Goal: Transaction & Acquisition: Register for event/course

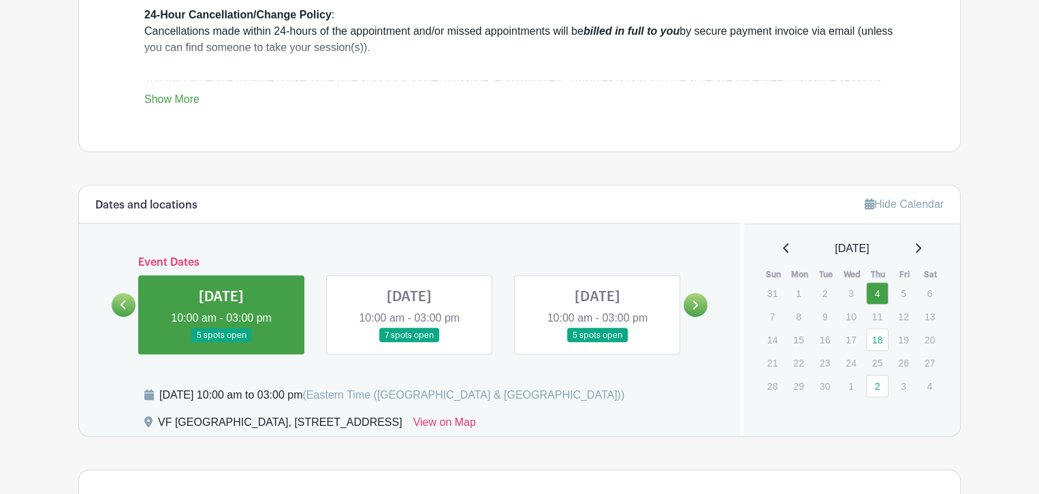
scroll to position [749, 0]
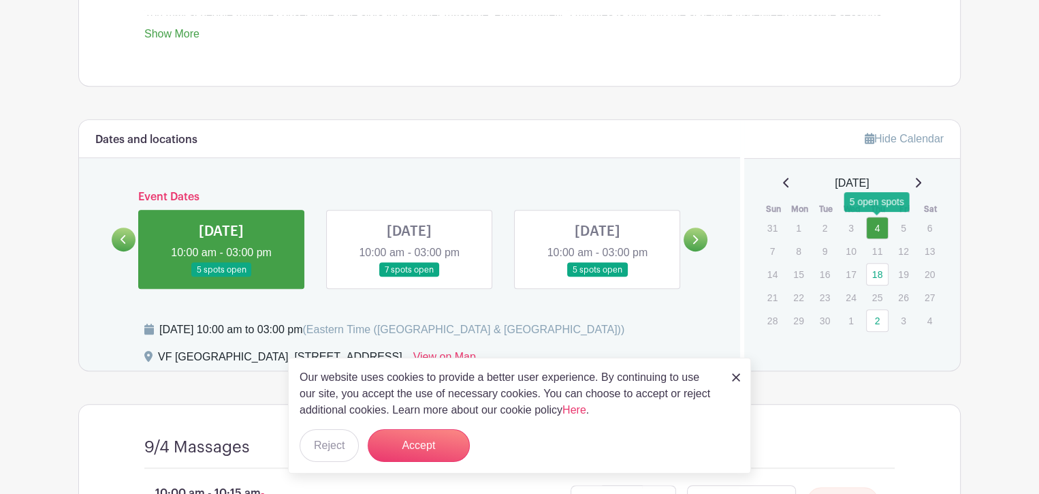
click at [869, 226] on link "4" at bounding box center [877, 228] width 22 height 22
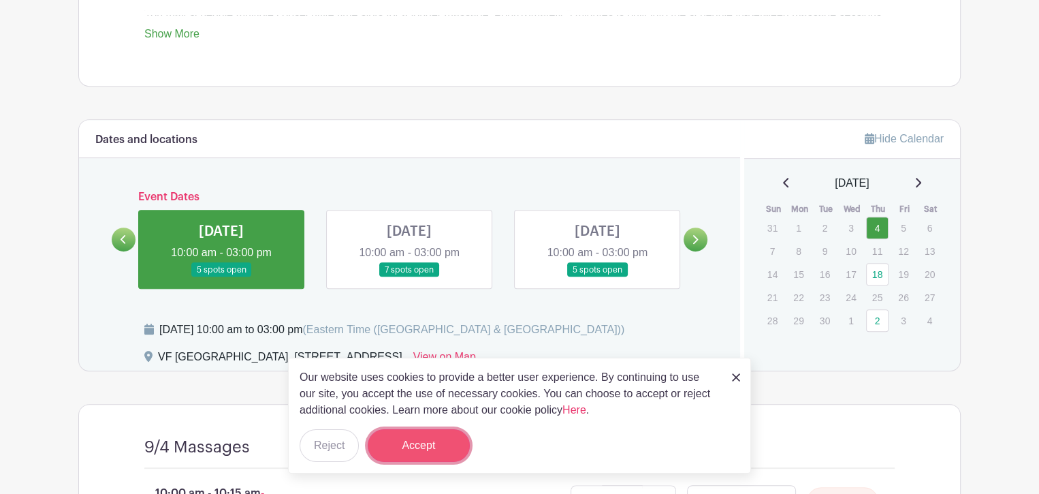
click at [407, 451] on button "Accept" at bounding box center [419, 445] width 102 height 33
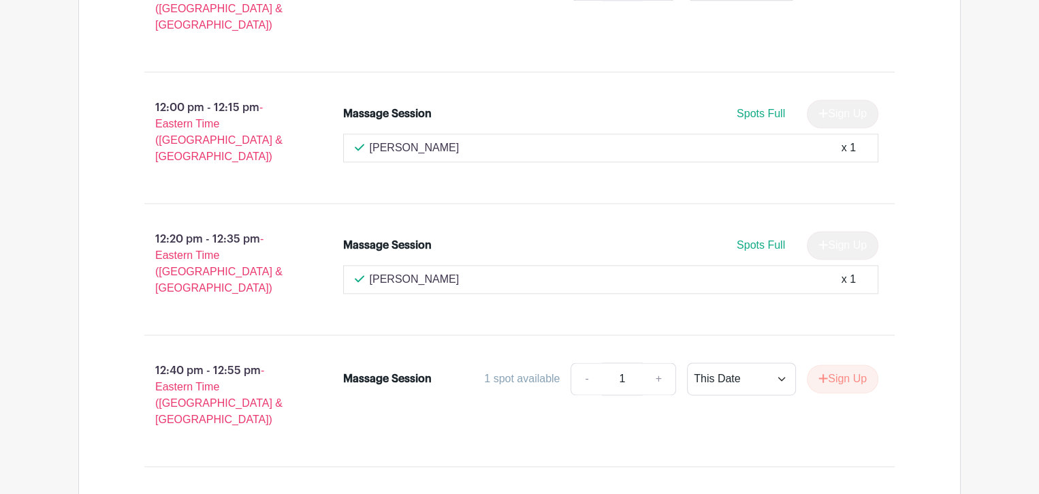
scroll to position [1974, 0]
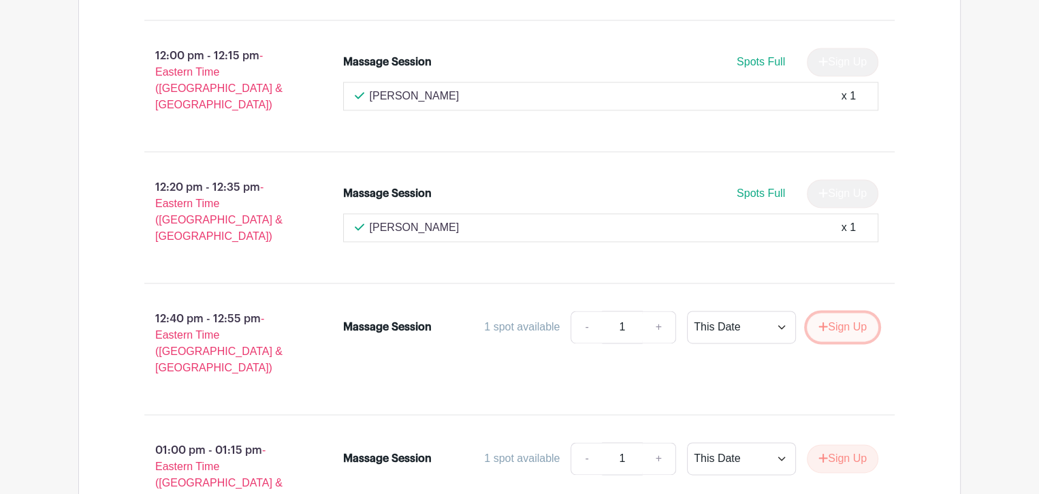
click at [831, 313] on button "Sign Up" at bounding box center [842, 327] width 71 height 29
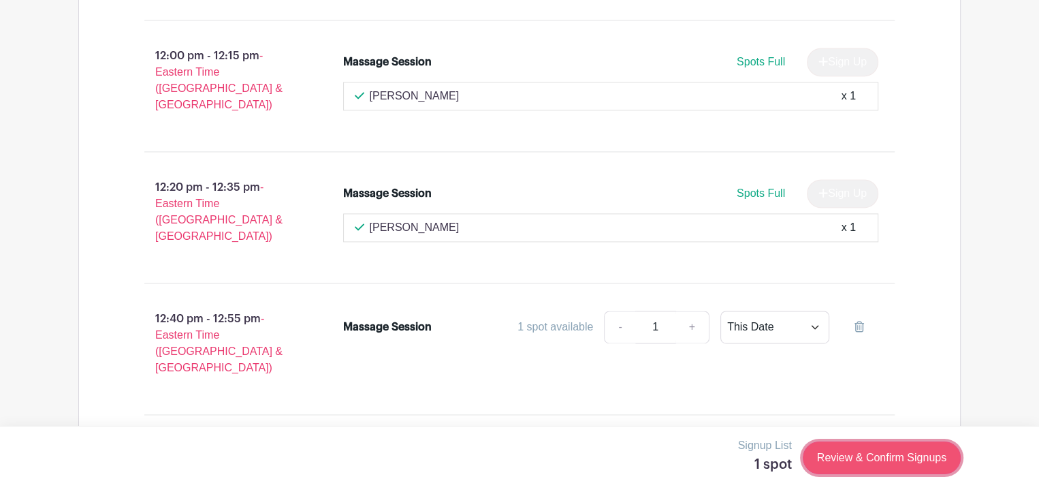
click at [877, 462] on link "Review & Confirm Signups" at bounding box center [882, 457] width 158 height 33
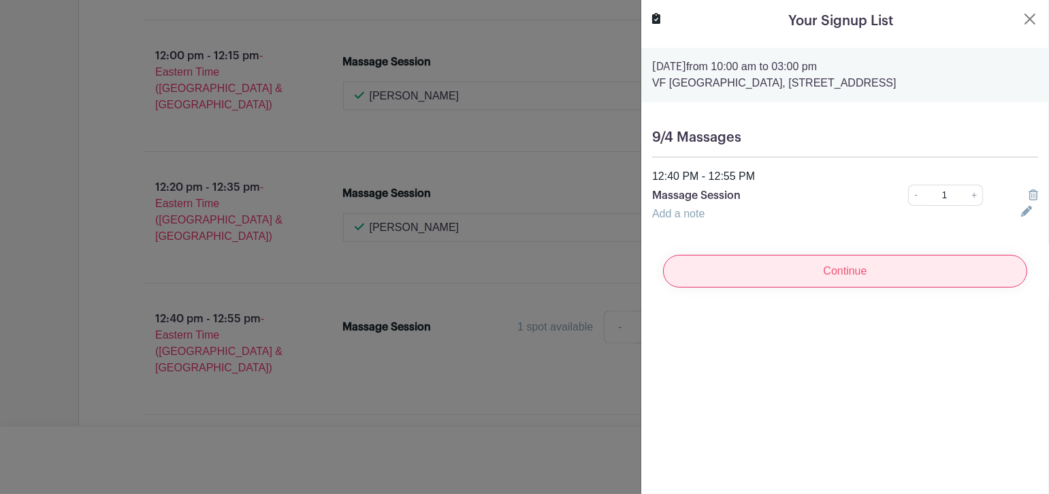
click at [840, 287] on input "Continue" at bounding box center [845, 271] width 364 height 33
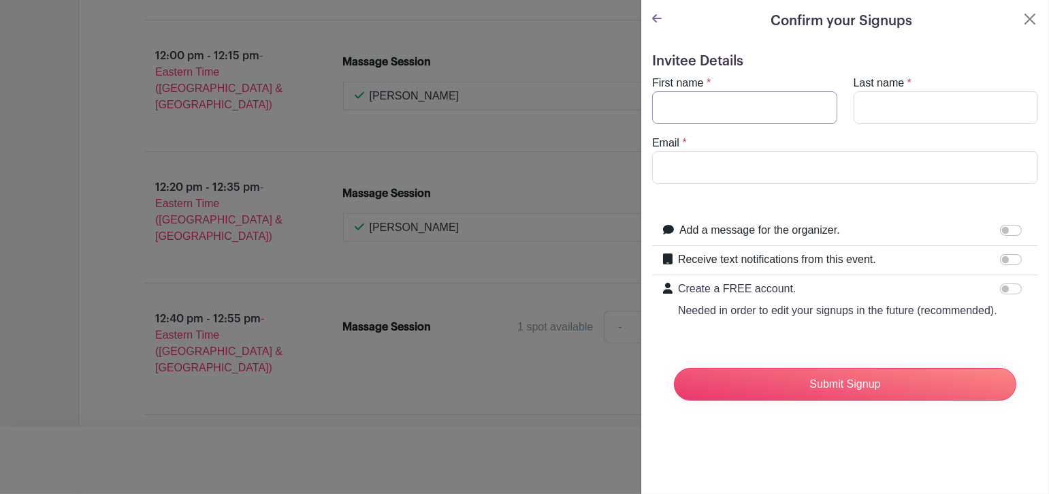
click at [690, 116] on input "First name" at bounding box center [744, 107] width 185 height 33
type input "lisa"
type input "furdas"
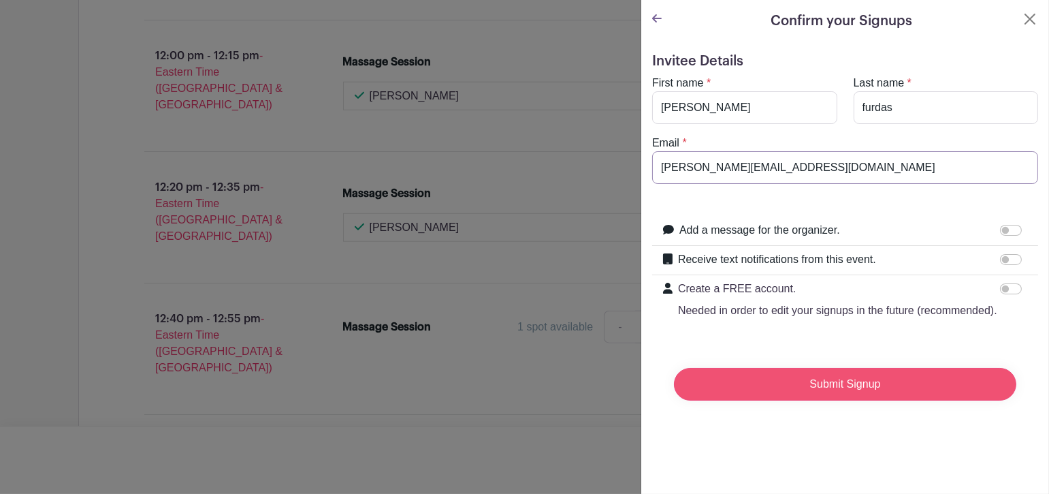
type input "lisa_h_furdas@vfc.com"
click at [847, 397] on input "Submit Signup" at bounding box center [845, 384] width 342 height 33
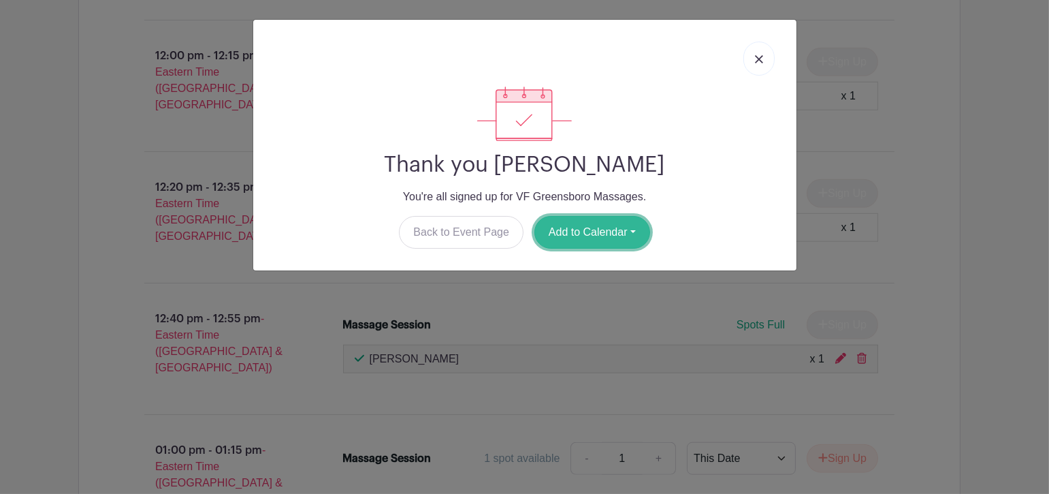
click at [626, 230] on button "Add to Calendar" at bounding box center [592, 232] width 116 height 33
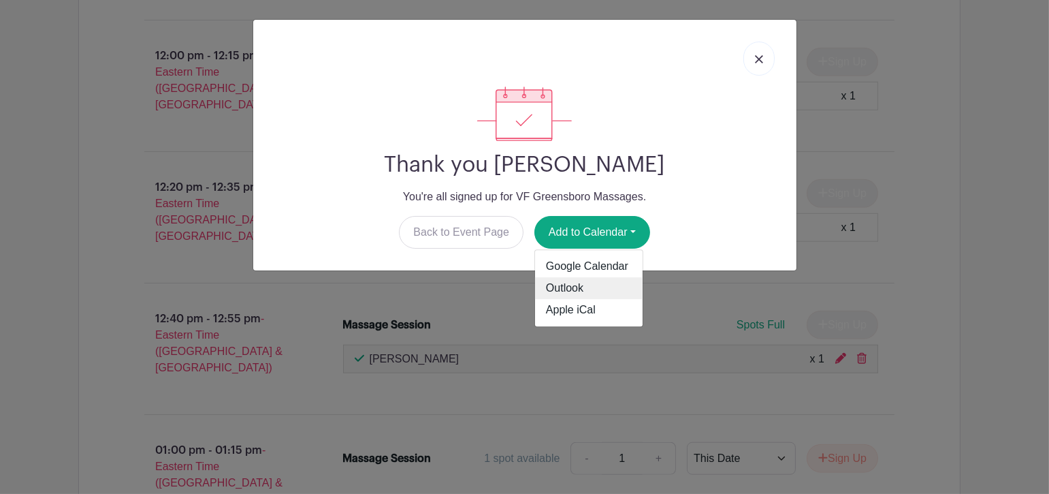
click at [598, 285] on link "Outlook" at bounding box center [589, 289] width 108 height 22
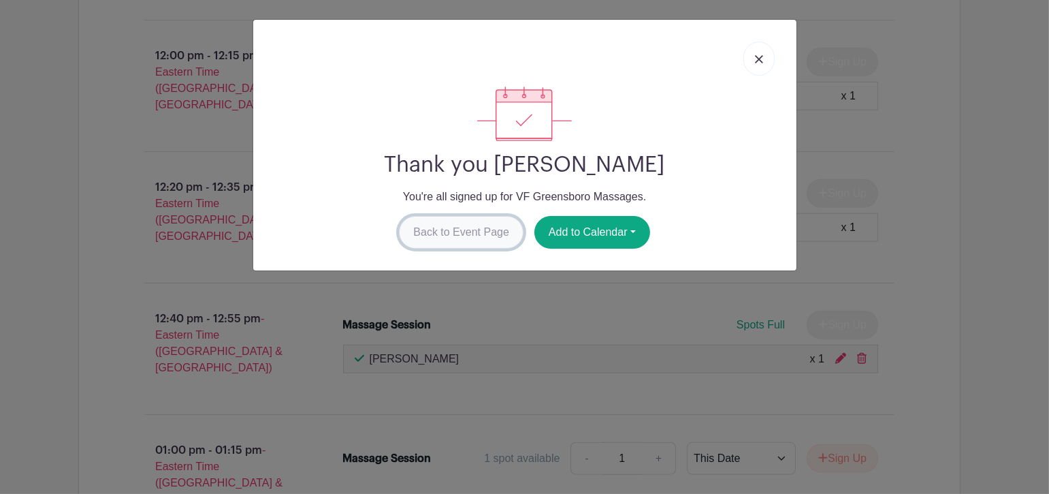
click at [463, 231] on link "Back to Event Page" at bounding box center [461, 232] width 125 height 33
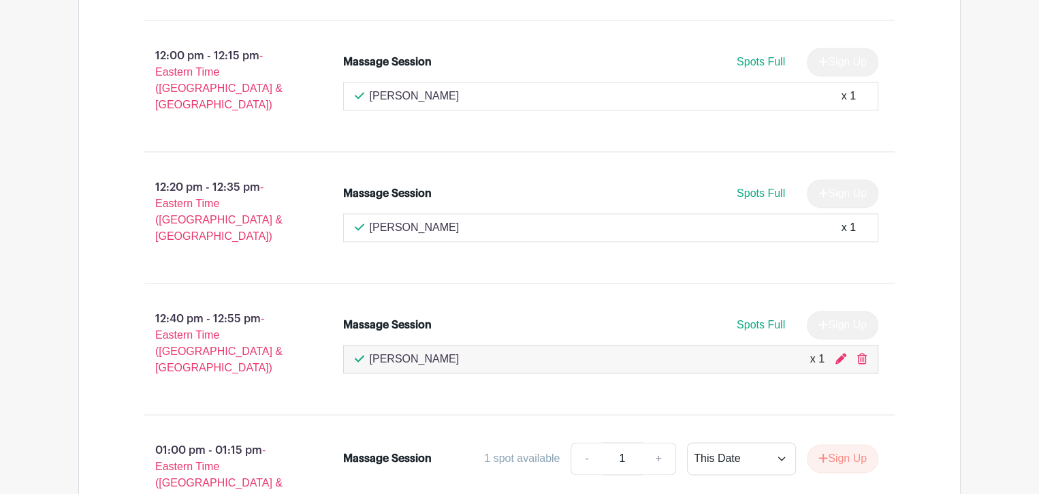
click at [856, 351] on div at bounding box center [850, 359] width 31 height 16
click at [862, 353] on icon at bounding box center [862, 358] width 10 height 11
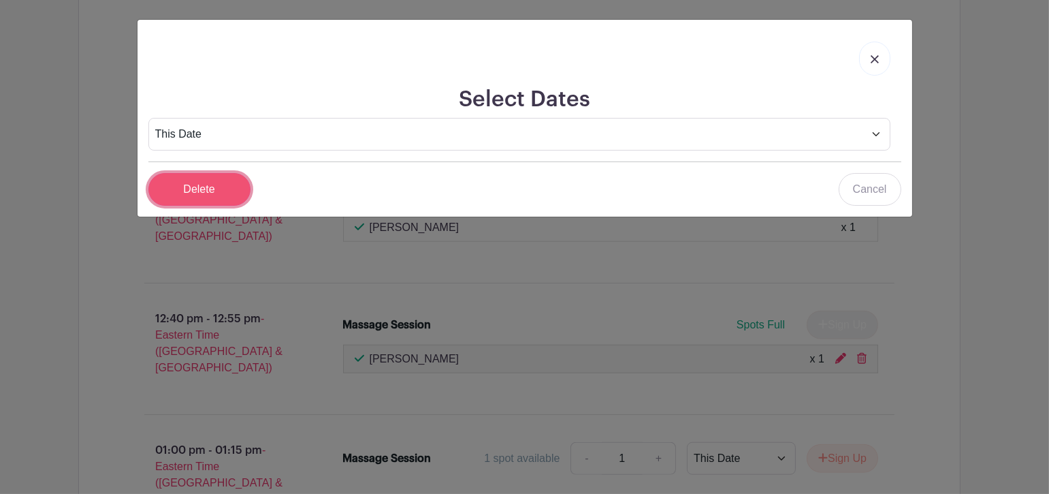
click at [218, 185] on input "Delete" at bounding box center [199, 189] width 102 height 33
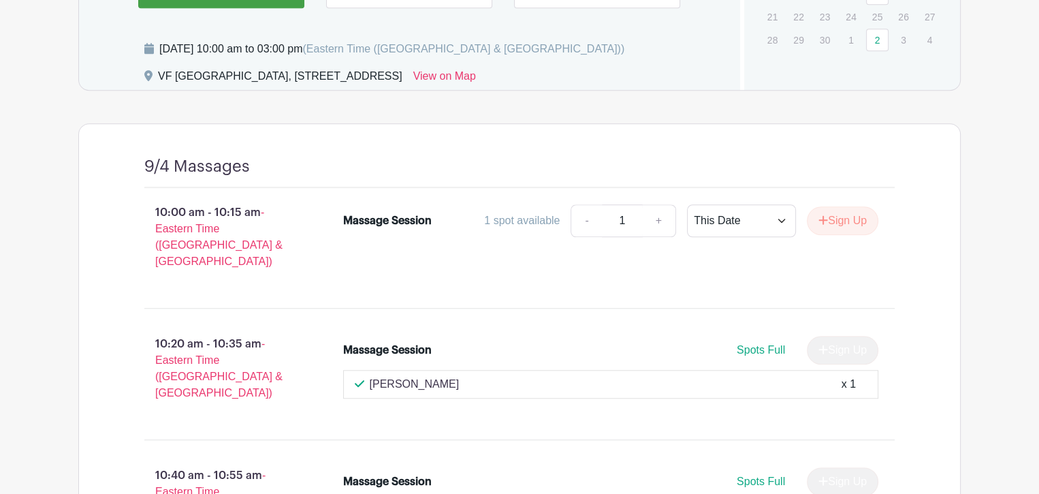
scroll to position [893, 0]
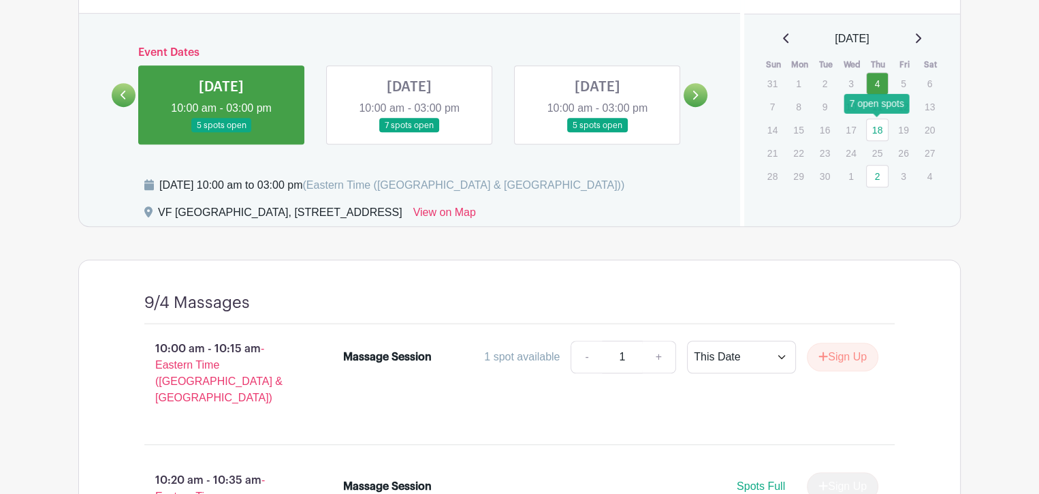
click at [877, 130] on link "18" at bounding box center [877, 129] width 22 height 22
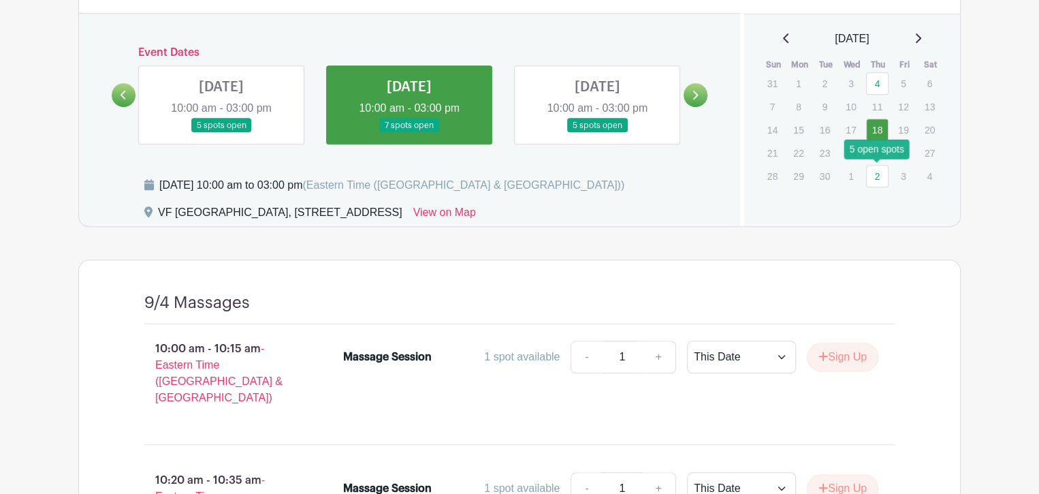
click at [874, 173] on link "2" at bounding box center [877, 176] width 22 height 22
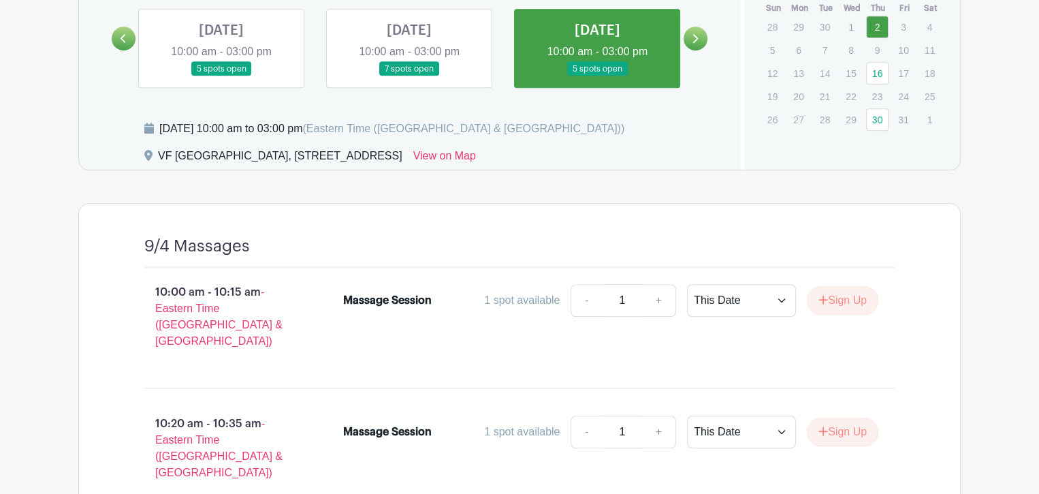
scroll to position [961, 0]
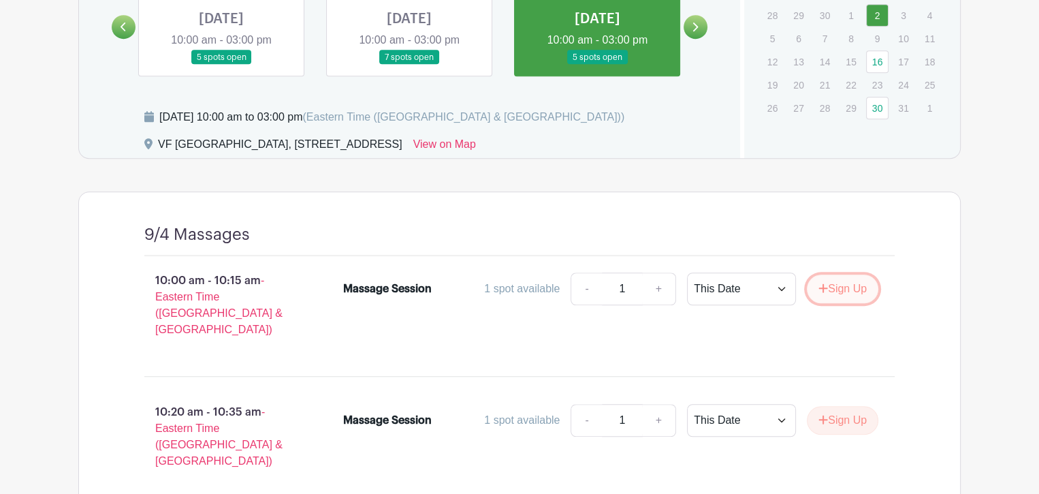
click at [823, 290] on icon "submit" at bounding box center [823, 288] width 10 height 11
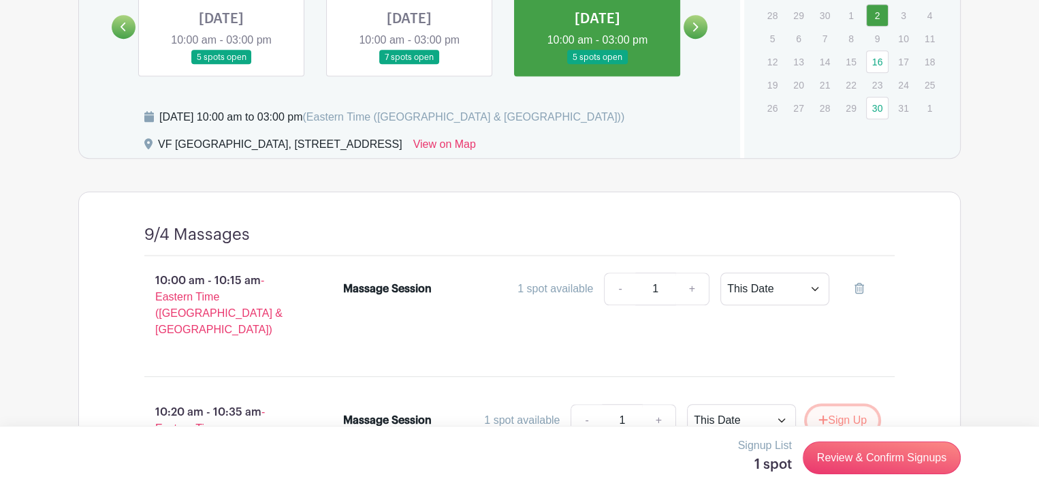
drag, startPoint x: 824, startPoint y: 400, endPoint x: 845, endPoint y: 401, distance: 20.5
click at [825, 406] on button "Sign Up" at bounding box center [842, 420] width 71 height 29
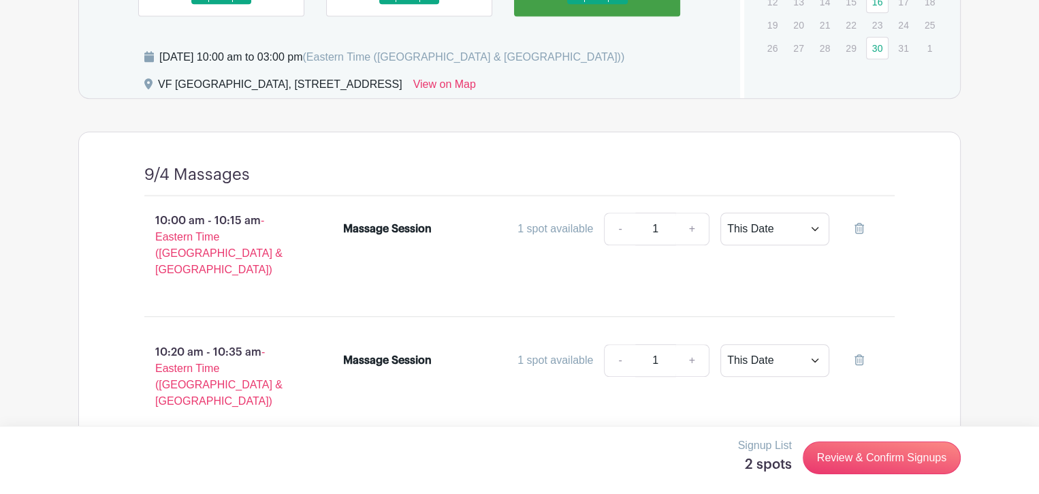
scroll to position [1029, 0]
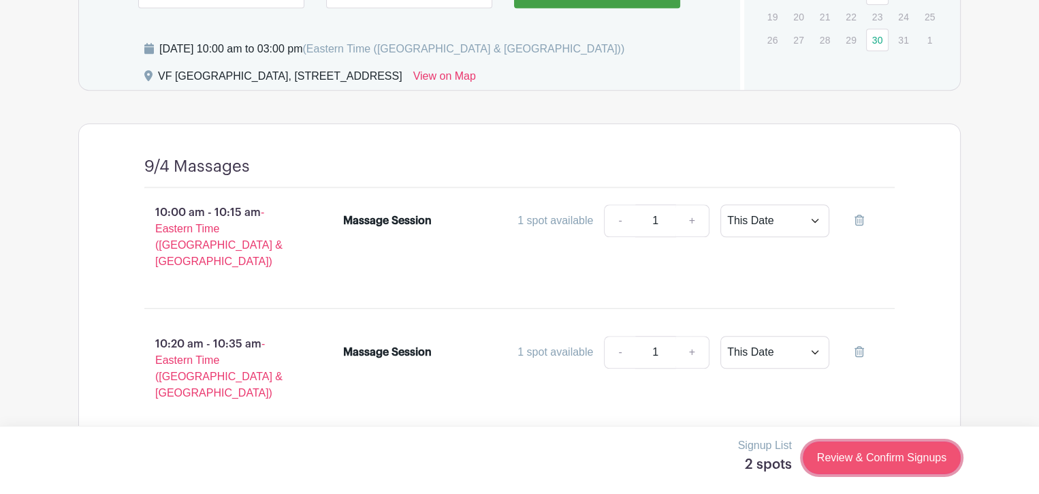
click at [874, 454] on link "Review & Confirm Signups" at bounding box center [882, 457] width 158 height 33
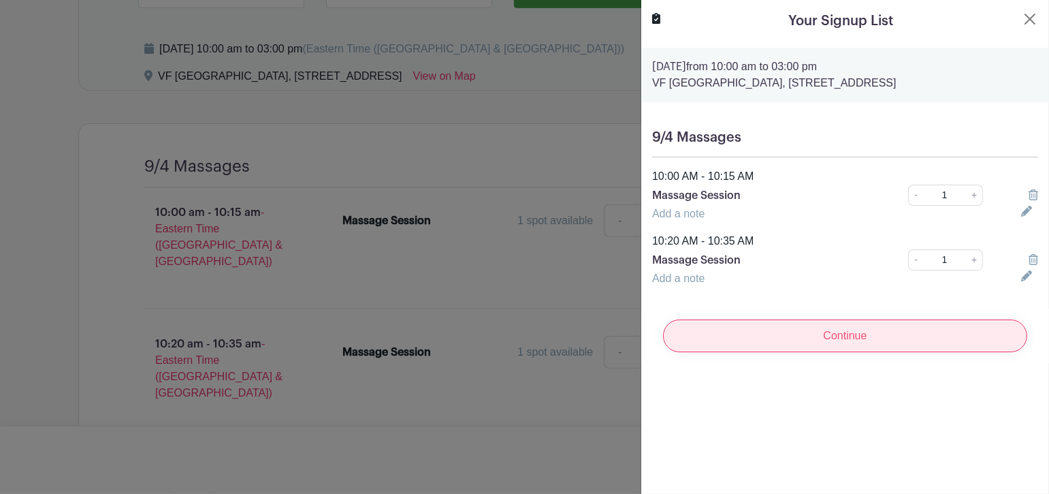
click at [842, 351] on input "Continue" at bounding box center [845, 335] width 364 height 33
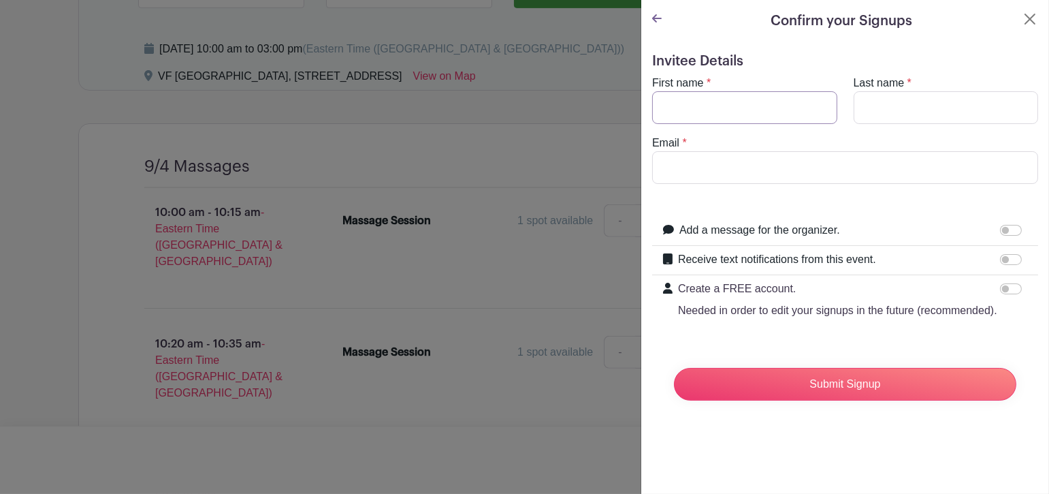
click at [682, 102] on input "First name" at bounding box center [744, 107] width 185 height 33
type input "lisa"
type input "furdas"
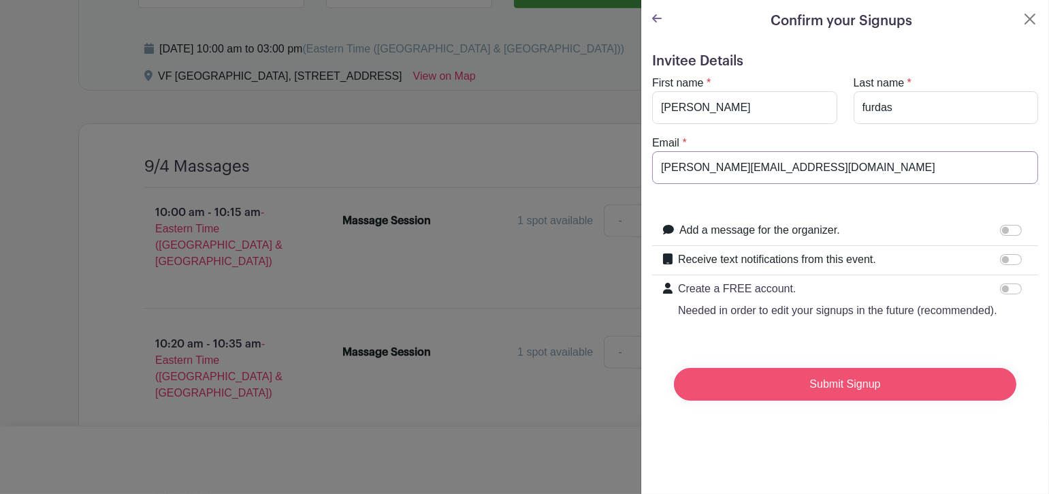
type input "lisa_h_furdas@vfc.com"
click at [852, 396] on input "Submit Signup" at bounding box center [845, 384] width 342 height 33
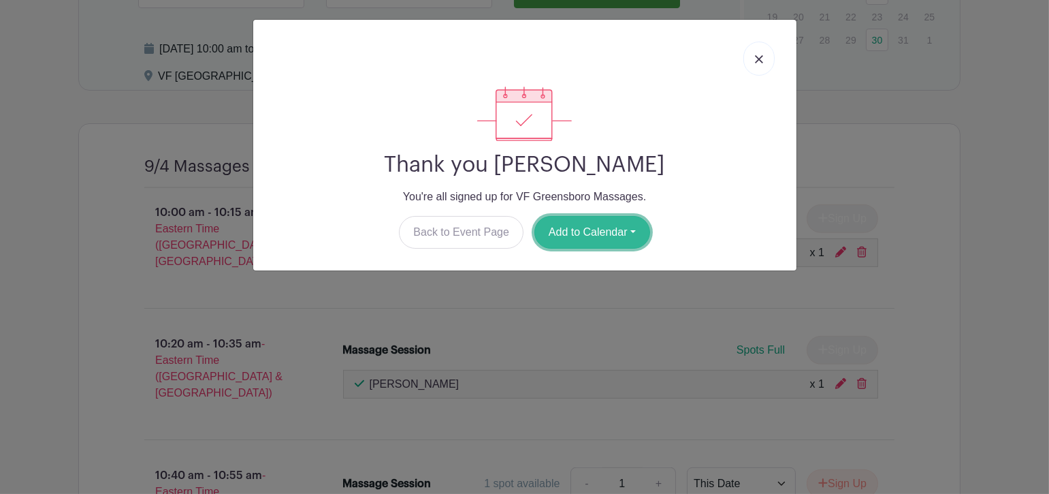
click at [581, 233] on button "Add to Calendar" at bounding box center [592, 232] width 116 height 33
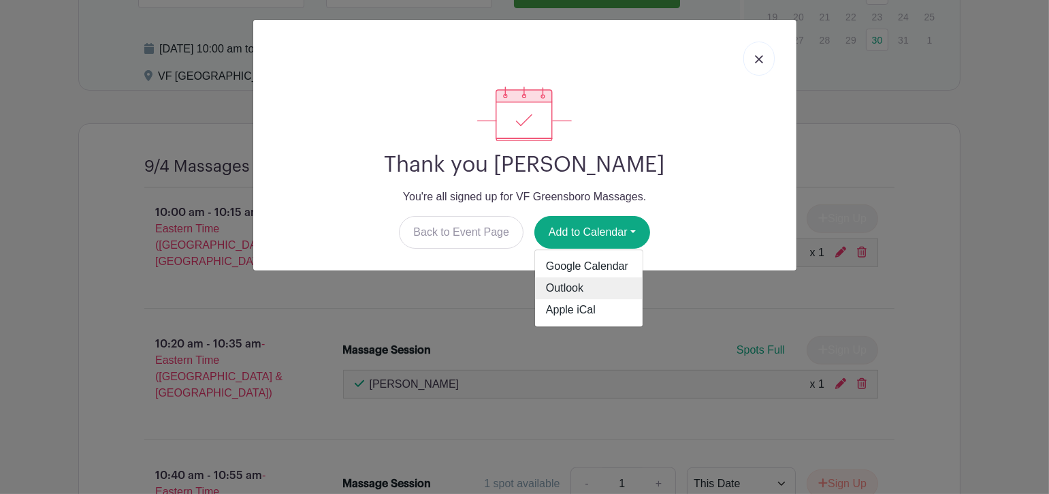
click at [576, 279] on link "Outlook" at bounding box center [589, 289] width 108 height 22
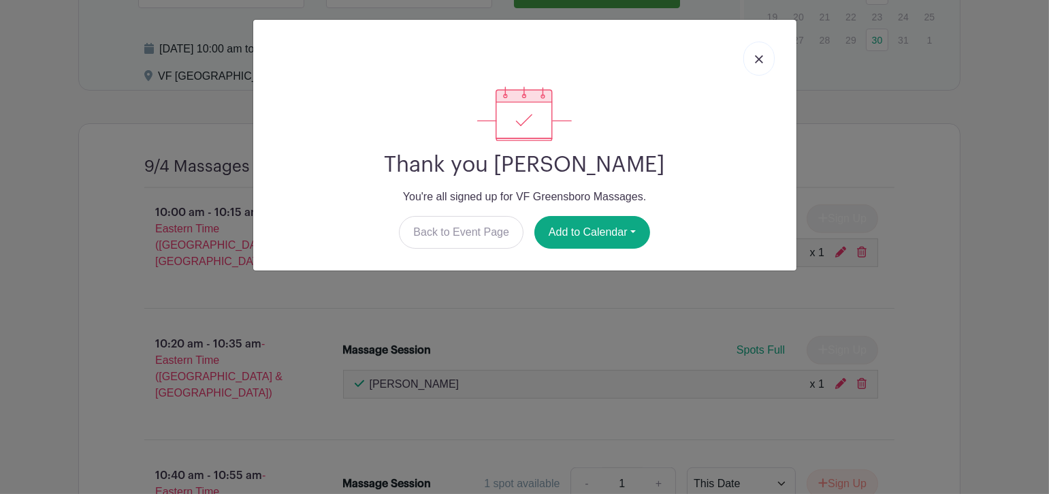
click at [589, 109] on div at bounding box center [525, 113] width 522 height 54
click at [760, 55] on img at bounding box center [759, 59] width 8 height 8
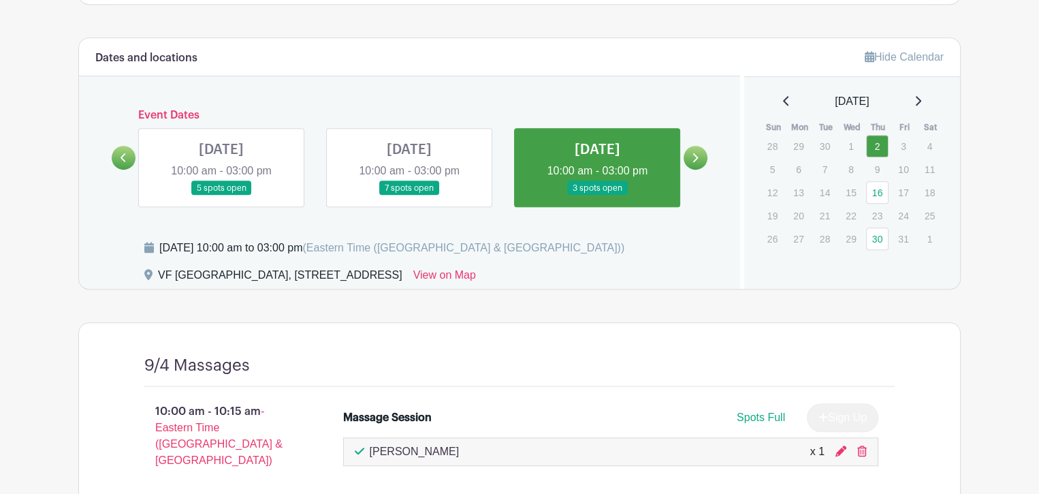
scroll to position [825, 0]
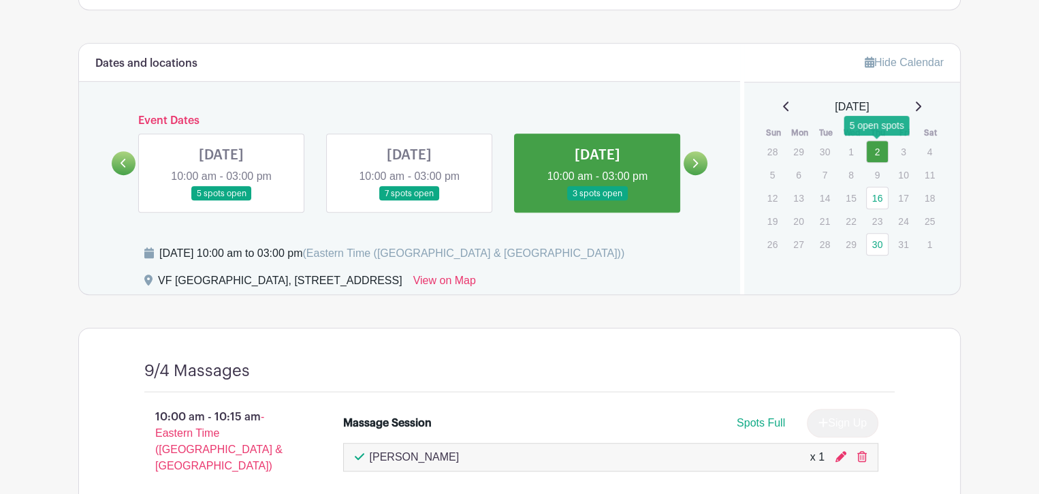
click at [876, 152] on link "2" at bounding box center [877, 151] width 22 height 22
click at [783, 103] on icon at bounding box center [786, 106] width 7 height 11
click at [877, 155] on link "4" at bounding box center [877, 151] width 22 height 22
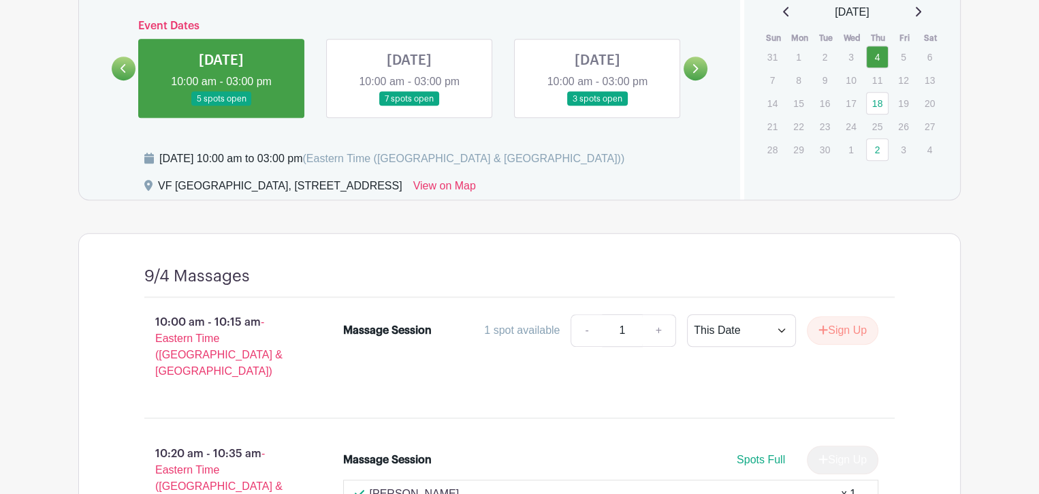
scroll to position [961, 0]
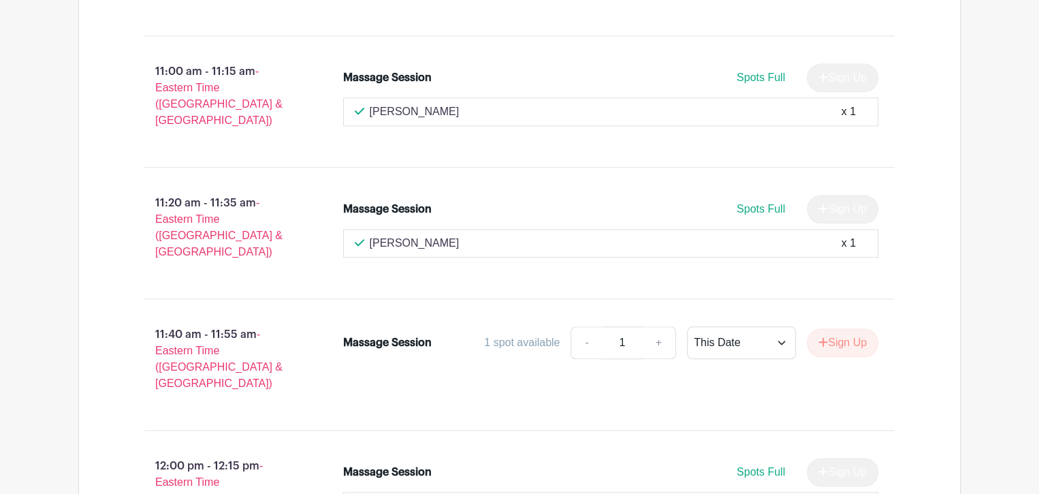
scroll to position [1438, 0]
